Goal: Transaction & Acquisition: Purchase product/service

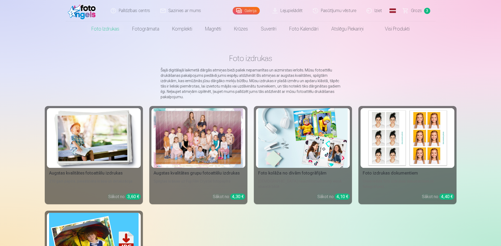
click at [210, 161] on div at bounding box center [199, 138] width 90 height 60
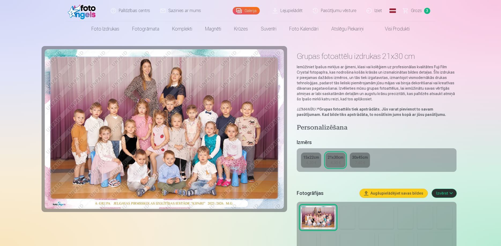
scroll to position [137, 0]
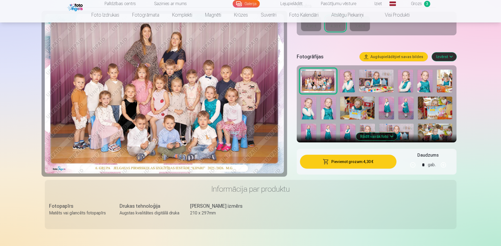
click at [358, 164] on button "Pievienot grozam : 4,30 €" at bounding box center [348, 162] width 96 height 14
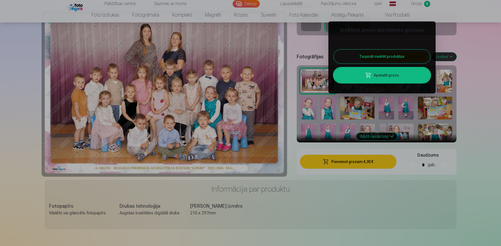
click at [378, 58] on button "Turpināt meklēt produktus" at bounding box center [382, 57] width 97 height 14
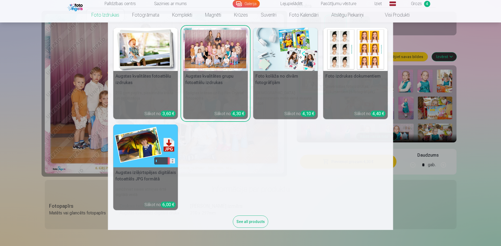
click at [143, 51] on img at bounding box center [145, 49] width 65 height 43
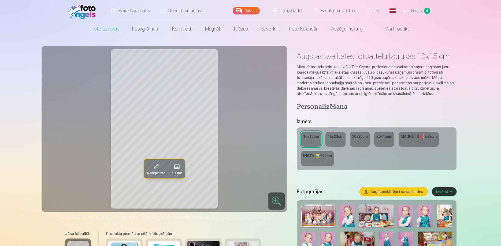
click at [153, 170] on span at bounding box center [155, 166] width 9 height 9
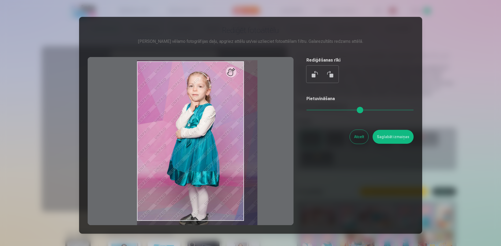
drag, startPoint x: 310, startPoint y: 111, endPoint x: 317, endPoint y: 112, distance: 6.5
type input "****"
click at [317, 111] on input "range" at bounding box center [359, 110] width 107 height 1
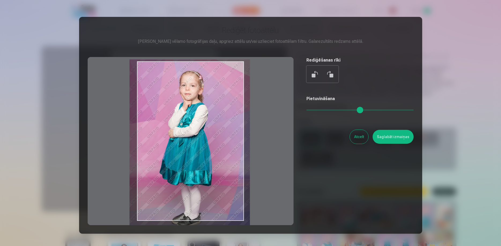
drag, startPoint x: 212, startPoint y: 136, endPoint x: 204, endPoint y: 135, distance: 7.6
click at [204, 135] on div at bounding box center [191, 141] width 206 height 168
click at [360, 141] on button "Atcelt" at bounding box center [359, 137] width 19 height 14
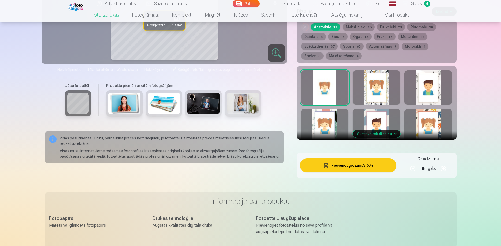
scroll to position [301, 0]
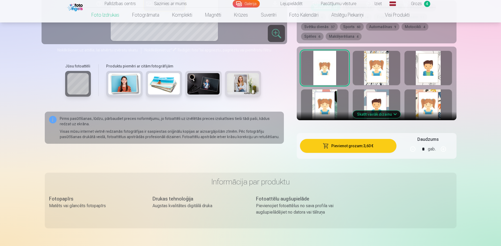
click at [355, 149] on button "Pievienot grozam : 3,60 €" at bounding box center [348, 146] width 96 height 14
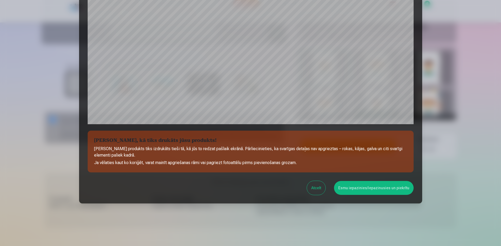
scroll to position [140, 0]
click at [382, 188] on button "Esmu iepazinies/iepazinusies un piekrītu" at bounding box center [374, 188] width 80 height 14
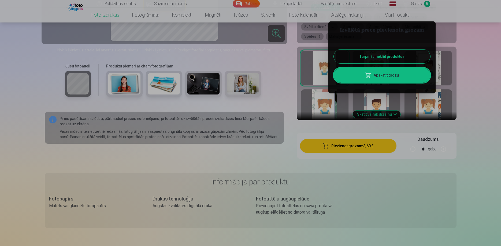
click at [404, 56] on button "Turpināt meklēt produktus" at bounding box center [382, 57] width 97 height 14
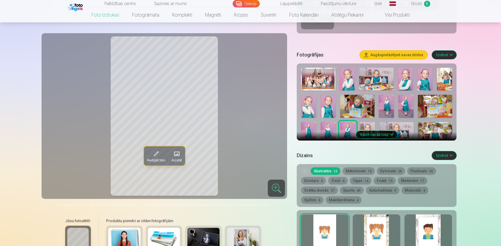
scroll to position [137, 0]
click at [329, 128] on img at bounding box center [328, 134] width 15 height 23
click at [313, 127] on img at bounding box center [308, 134] width 15 height 23
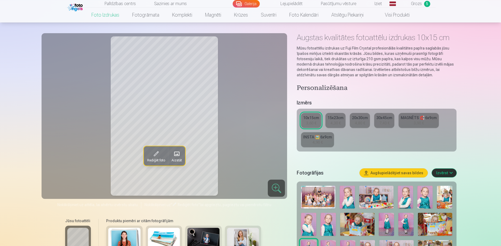
scroll to position [0, 0]
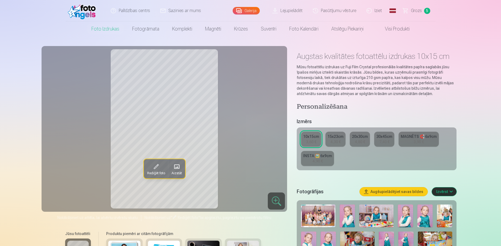
click at [421, 12] on span "Grozs" at bounding box center [416, 11] width 11 height 6
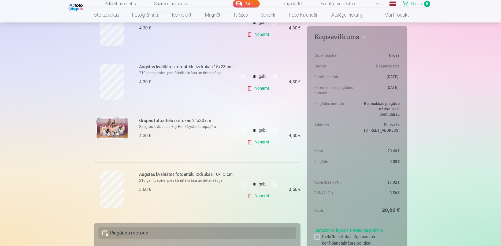
scroll to position [191, 0]
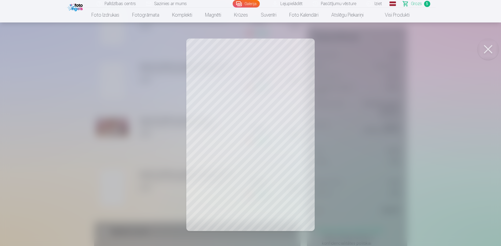
click at [493, 53] on button at bounding box center [488, 49] width 21 height 21
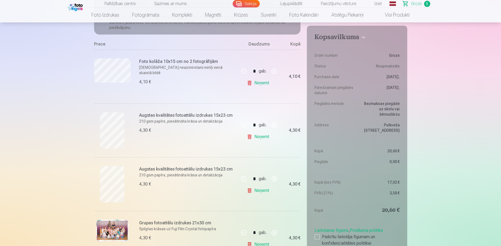
scroll to position [164, 0]
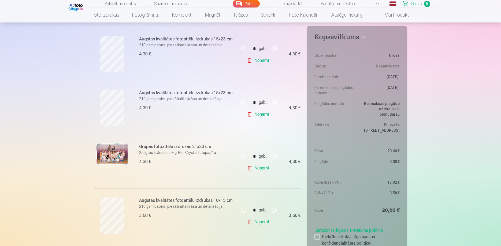
click at [275, 212] on button "button" at bounding box center [274, 210] width 13 height 13
click at [244, 211] on button "button" at bounding box center [243, 210] width 13 height 13
type input "*"
click at [258, 224] on link "Noņemt" at bounding box center [259, 222] width 24 height 11
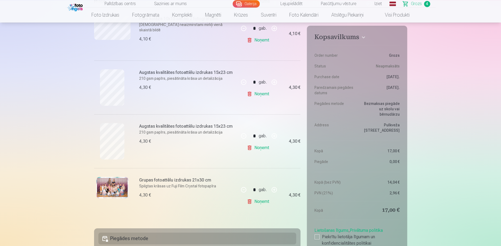
scroll to position [109, 0]
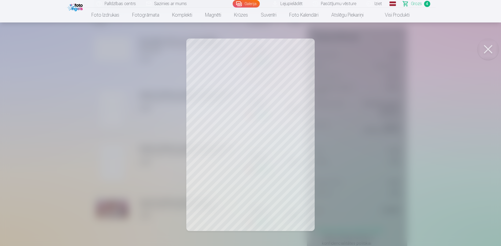
click at [490, 47] on button at bounding box center [488, 49] width 21 height 21
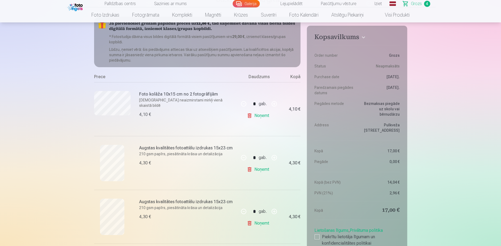
scroll to position [55, 0]
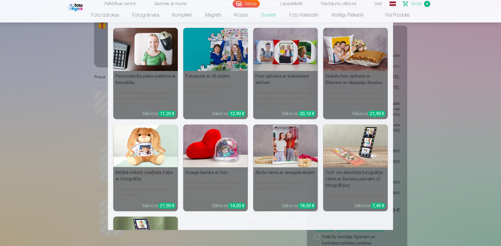
click at [221, 54] on img at bounding box center [215, 49] width 65 height 43
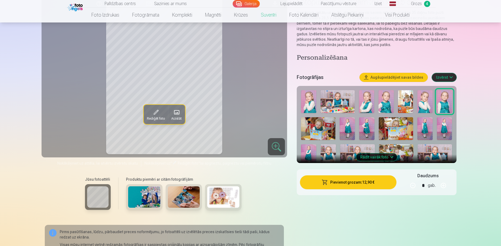
scroll to position [55, 0]
click at [378, 159] on button "Rādīt vairāk foto" at bounding box center [376, 157] width 41 height 8
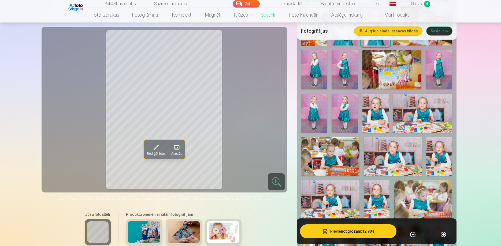
scroll to position [246, 0]
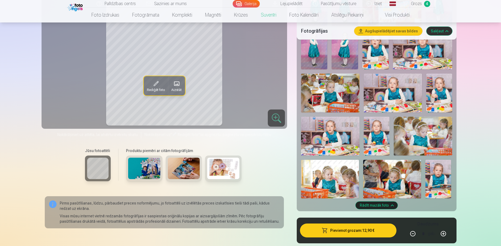
click at [189, 173] on img at bounding box center [184, 168] width 32 height 21
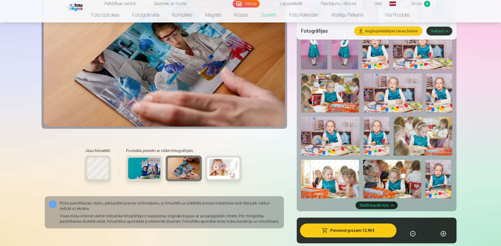
click at [287, 2] on link "Lejupielādēt" at bounding box center [288, 4] width 40 height 8
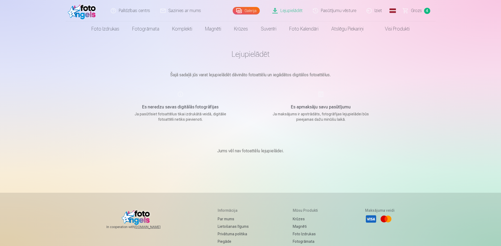
click at [415, 10] on span "Grozs" at bounding box center [416, 11] width 11 height 6
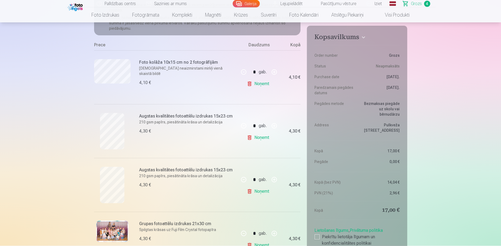
scroll to position [82, 0]
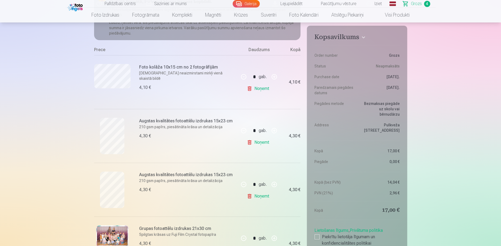
click at [257, 90] on link "Noņemt" at bounding box center [259, 88] width 24 height 11
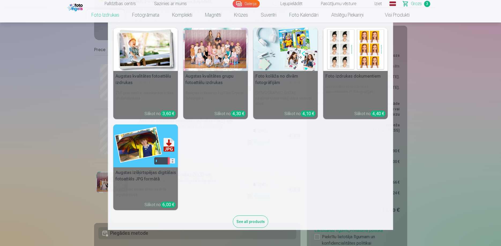
click at [100, 17] on link "Foto izdrukas" at bounding box center [105, 15] width 41 height 15
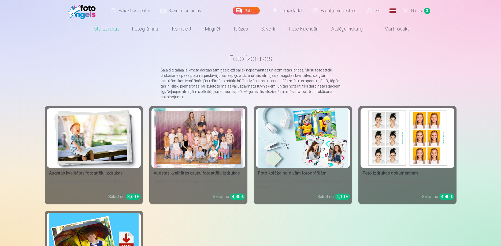
click at [102, 140] on img at bounding box center [94, 138] width 90 height 60
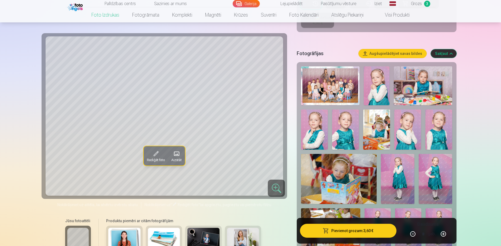
scroll to position [137, 0]
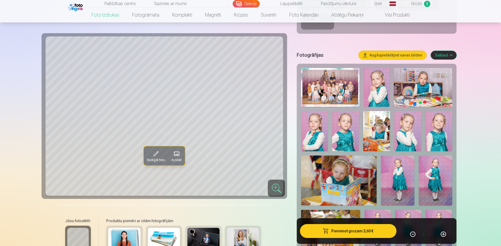
click at [418, 3] on span "Grozs" at bounding box center [416, 4] width 11 height 6
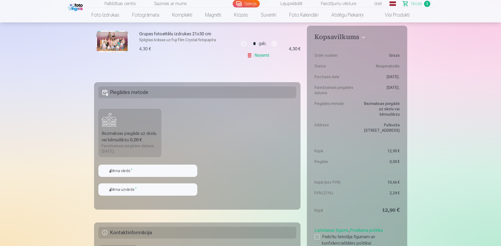
scroll to position [219, 0]
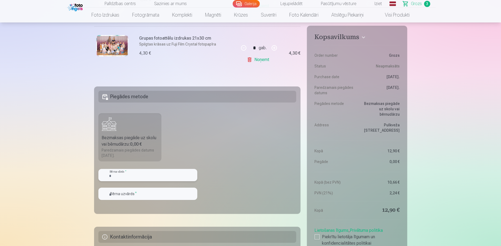
click at [145, 175] on input "text" at bounding box center [147, 175] width 99 height 12
type input "*****"
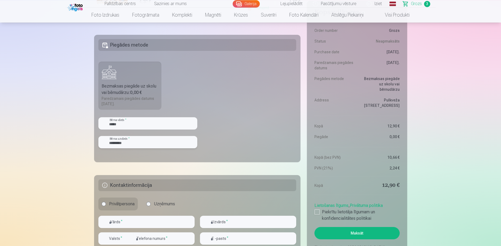
scroll to position [301, 0]
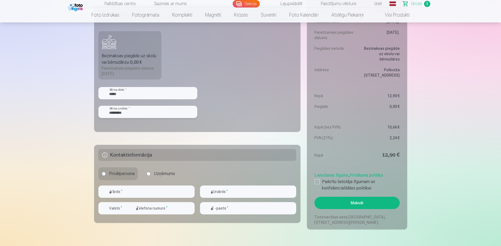
type input "*********"
click at [124, 194] on input "text" at bounding box center [146, 192] width 96 height 12
type input "******"
type input "*********"
drag, startPoint x: 130, startPoint y: 208, endPoint x: 133, endPoint y: 210, distance: 4.4
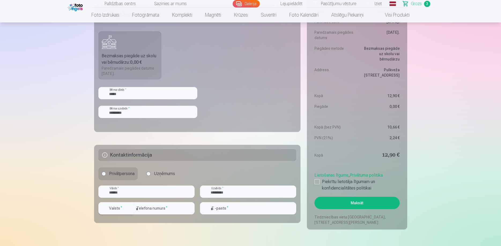
click at [134, 211] on div "Valsts * Telefona numurs *" at bounding box center [146, 210] width 96 height 17
click at [130, 210] on div "button" at bounding box center [129, 208] width 6 height 6
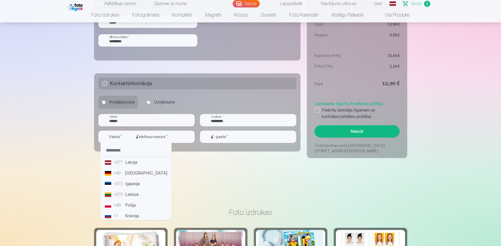
scroll to position [383, 0]
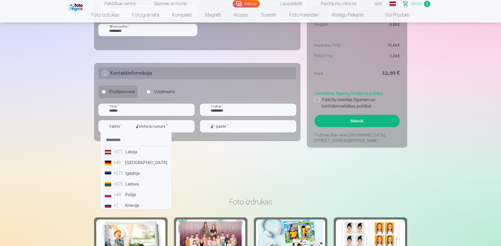
click at [139, 153] on li "+371 Latvija" at bounding box center [136, 152] width 67 height 11
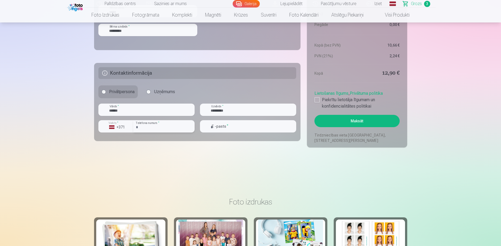
click at [147, 123] on input "number" at bounding box center [163, 126] width 61 height 12
type input "********"
click at [225, 127] on input "email" at bounding box center [248, 126] width 96 height 12
type input "**********"
click at [315, 103] on label "Piekrītu lietotāja līgumam un konfidencialitātes politikai" at bounding box center [357, 103] width 85 height 13
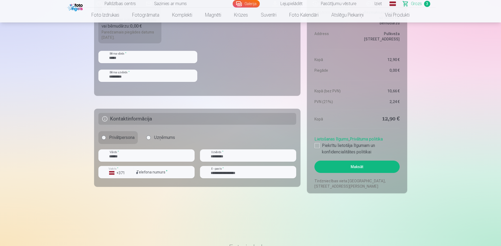
scroll to position [356, 0]
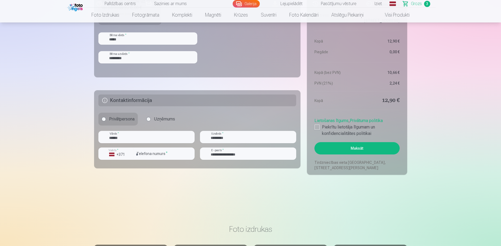
click at [376, 149] on button "Maksāt" at bounding box center [357, 148] width 85 height 12
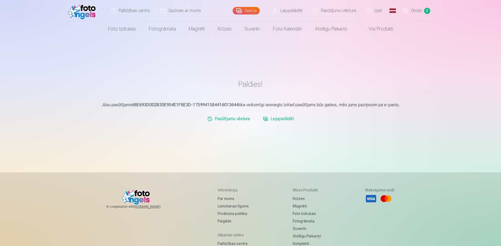
click at [287, 11] on link "Lejupielādēt" at bounding box center [288, 10] width 40 height 21
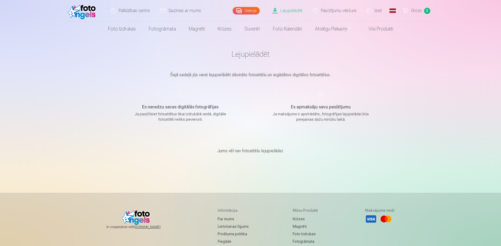
click at [264, 58] on h1 "Lejupielādēt" at bounding box center [251, 54] width 268 height 10
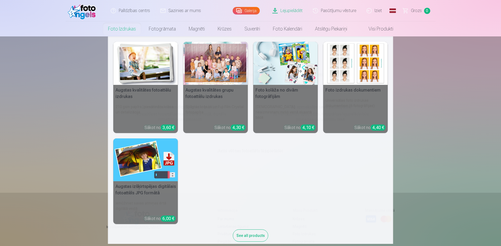
click at [117, 25] on link "Foto izdrukas" at bounding box center [122, 28] width 41 height 15
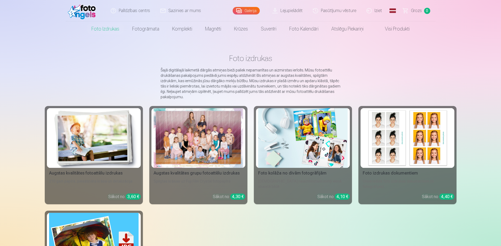
click at [355, 9] on link "Pasūtījumu vēsture" at bounding box center [335, 10] width 54 height 21
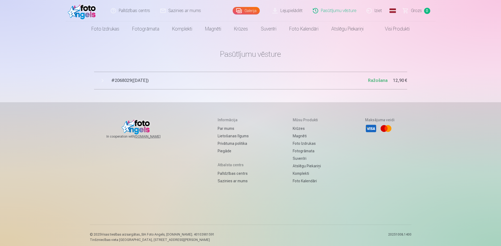
click at [297, 12] on link "Lejupielādēt" at bounding box center [288, 10] width 40 height 21
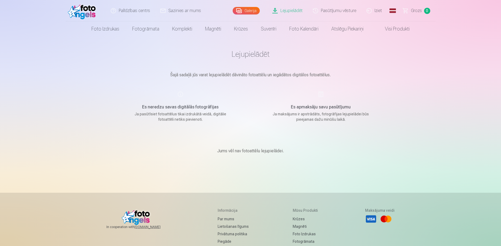
click at [243, 46] on main "Lejupielādēt Šajā sadaļā jūs varat lejupielādēt dāvināto fotoattēlu un iegādāto…" at bounding box center [251, 108] width 268 height 144
click at [321, 109] on h5 "Es apmaksāju savu pasūtījumu" at bounding box center [321, 107] width 102 height 6
click at [319, 95] on div "Es apmaksāju savu pasūtījumu Ja maksājums ir apstrādāts, fotogrāfijas lejupielā…" at bounding box center [321, 106] width 128 height 31
click at [178, 106] on h5 "Es neredzu savas digitālās fotogrāfijas" at bounding box center [181, 107] width 102 height 6
click at [179, 93] on div "Es neredzu savas digitālās fotogrāfijas Ja pasūtīsiet fotoattēlus tikai izdrukā…" at bounding box center [181, 106] width 128 height 31
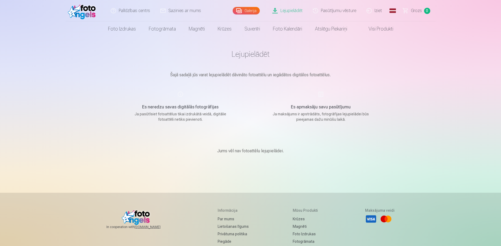
click at [358, 103] on div "Es apmaksāju savu pasūtījumu Ja maksājums ir apstrādāts, fotogrāfijas lejupielā…" at bounding box center [321, 106] width 128 height 31
click at [338, 117] on p "Ja maksājums ir apstrādāts, fotogrāfijas lejupielādei būs pieejamas dažu minūšu…" at bounding box center [321, 117] width 102 height 11
click at [294, 12] on link "Lejupielādēt" at bounding box center [288, 10] width 40 height 21
click at [325, 12] on link "Pasūtījumu vēsture" at bounding box center [335, 10] width 54 height 21
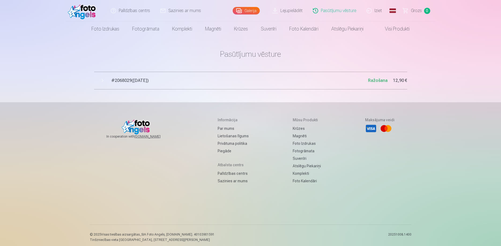
click at [295, 15] on link "Lejupielādēt" at bounding box center [288, 10] width 40 height 21
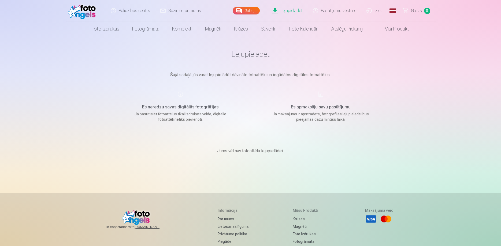
click at [321, 14] on link "Pasūtījumu vēsture" at bounding box center [335, 10] width 54 height 21
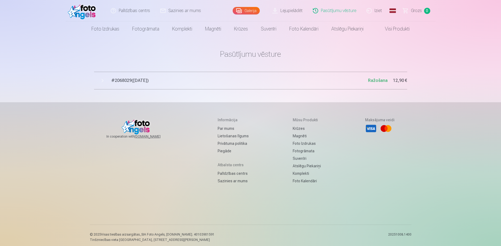
click at [300, 11] on link "Lejupielādēt" at bounding box center [288, 10] width 40 height 21
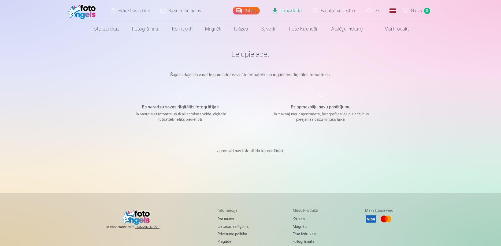
click at [341, 12] on link "Pasūtījumu vēsture" at bounding box center [335, 10] width 54 height 21
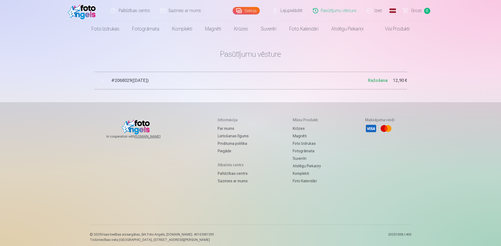
click at [293, 11] on link "Lejupielādēt" at bounding box center [288, 10] width 40 height 21
